Goal: Check status: Check status

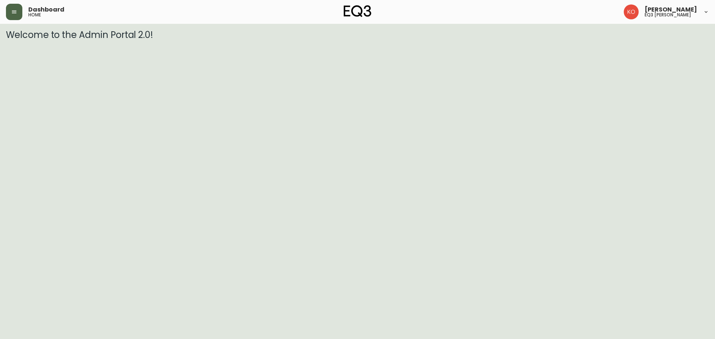
click at [11, 13] on icon "button" at bounding box center [14, 12] width 6 height 6
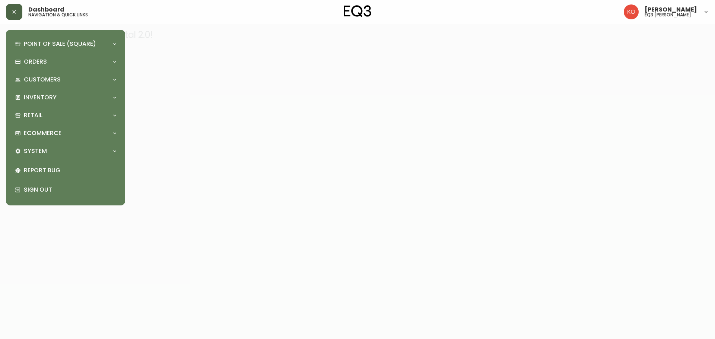
click at [119, 96] on div "Point of Sale (Square) Payments Virtual Terminal Transactions Search Terminals …" at bounding box center [65, 118] width 119 height 176
click at [115, 96] on icon at bounding box center [115, 98] width 6 height 6
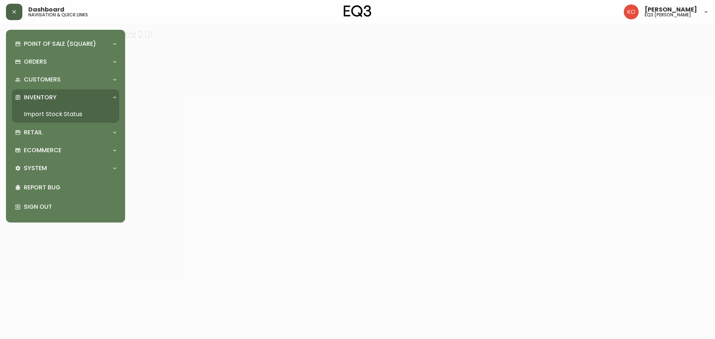
click at [76, 112] on link "Import Stock Status" at bounding box center [65, 114] width 107 height 17
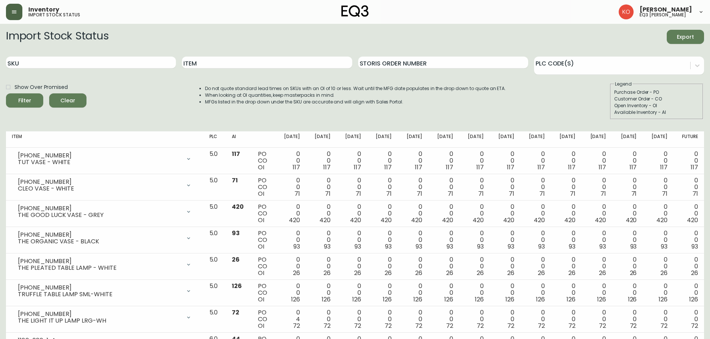
click at [122, 56] on div "SKU" at bounding box center [91, 63] width 170 height 24
click at [122, 64] on input "SKU" at bounding box center [91, 63] width 170 height 12
type input "[PHONE_NUMBER]"
click at [83, 61] on input "[PHONE_NUMBER]" at bounding box center [91, 63] width 170 height 12
click at [6, 94] on button "Filter" at bounding box center [24, 101] width 37 height 14
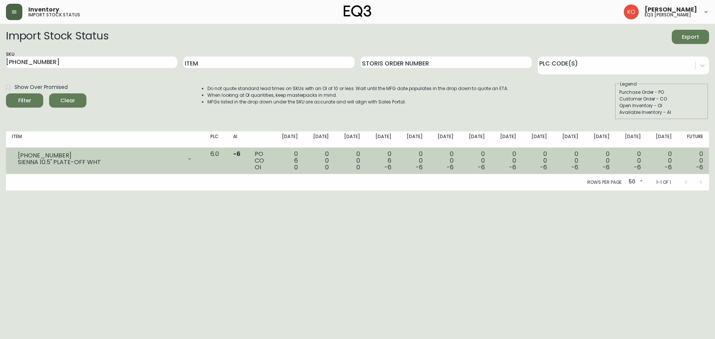
click at [83, 165] on div "SIENNA 10.5" PLATE-OFF WHT" at bounding box center [100, 162] width 164 height 7
drag, startPoint x: 119, startPoint y: 157, endPoint x: 152, endPoint y: 161, distance: 33.3
click at [120, 157] on div "[PHONE_NUMBER]" at bounding box center [100, 155] width 164 height 7
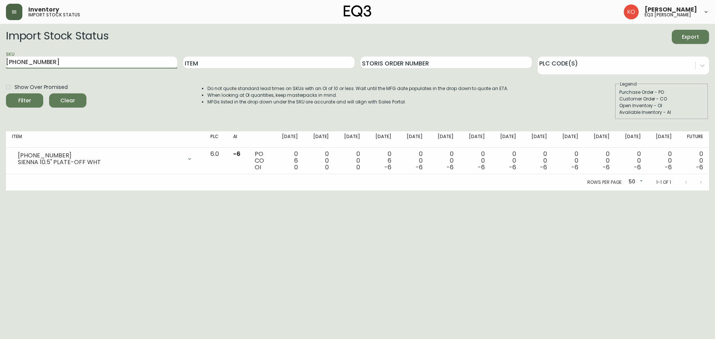
drag, startPoint x: 152, startPoint y: 64, endPoint x: 0, endPoint y: 57, distance: 151.8
click at [0, 58] on main "Import Stock Status Export SKU [PHONE_NUMBER] Item Storis Order Number PLC Code…" at bounding box center [357, 107] width 715 height 167
click at [208, 62] on input "Item" at bounding box center [268, 63] width 171 height 12
type input "[PERSON_NAME]"
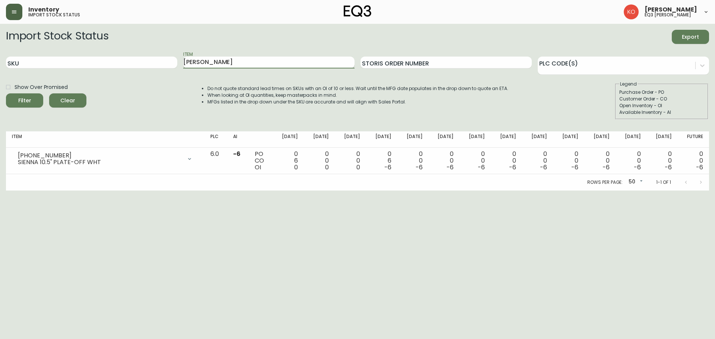
click at [6, 94] on button "Filter" at bounding box center [24, 101] width 37 height 14
click at [142, 62] on input "SKU" at bounding box center [91, 63] width 171 height 12
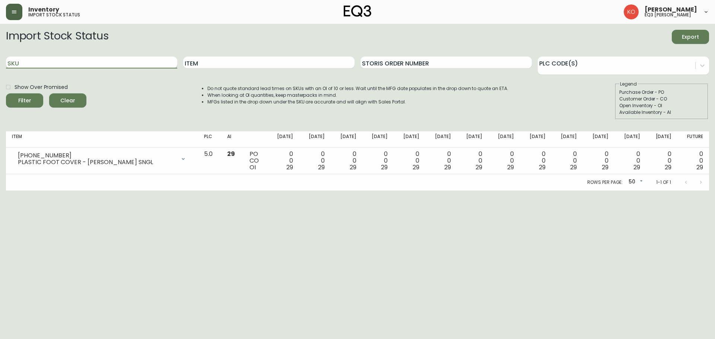
click at [142, 62] on input "SKU" at bounding box center [91, 63] width 171 height 12
type input "30260-DC"
click at [6, 94] on button "Filter" at bounding box center [24, 101] width 37 height 14
